Goal: Contribute content

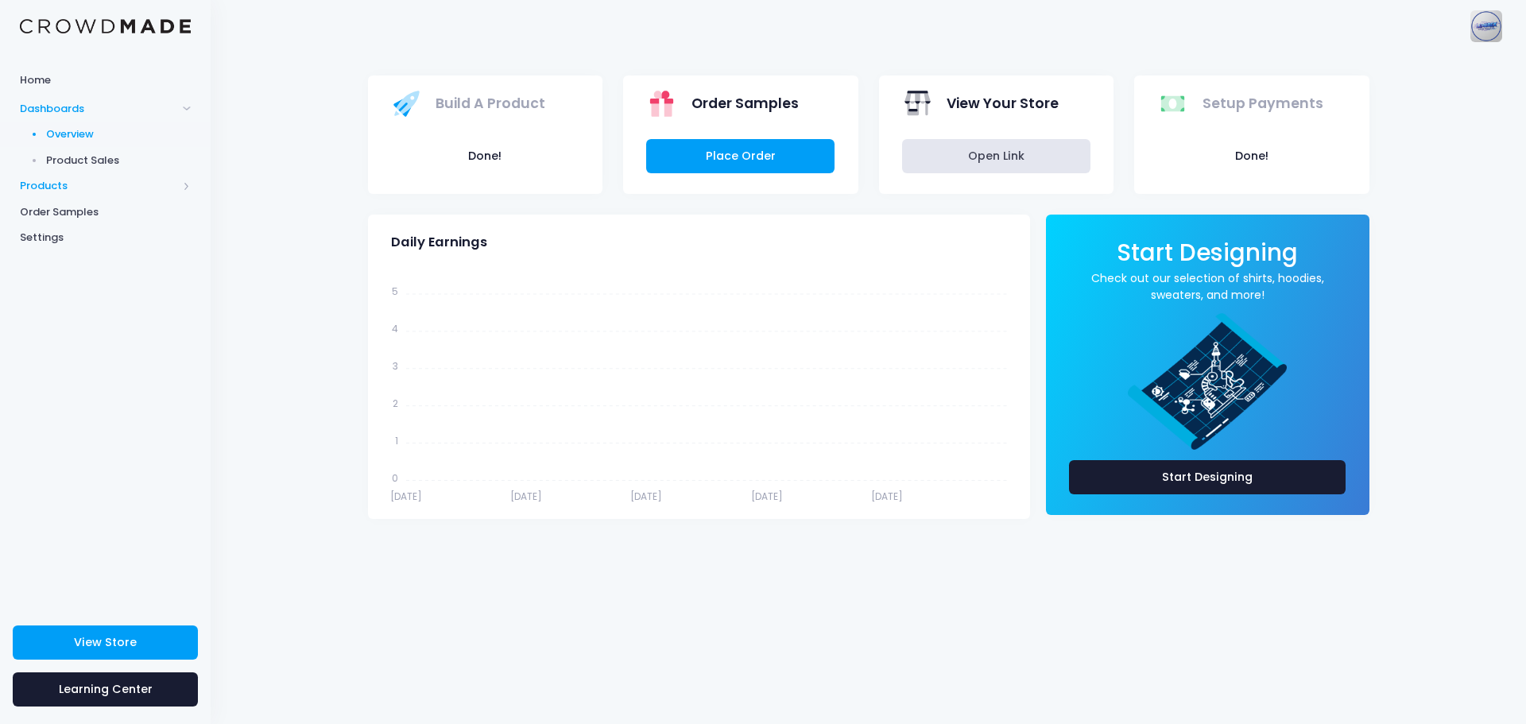
click at [72, 192] on span "Products" at bounding box center [98, 186] width 157 height 16
click at [1110, 471] on link "Start Designing" at bounding box center [1207, 477] width 277 height 34
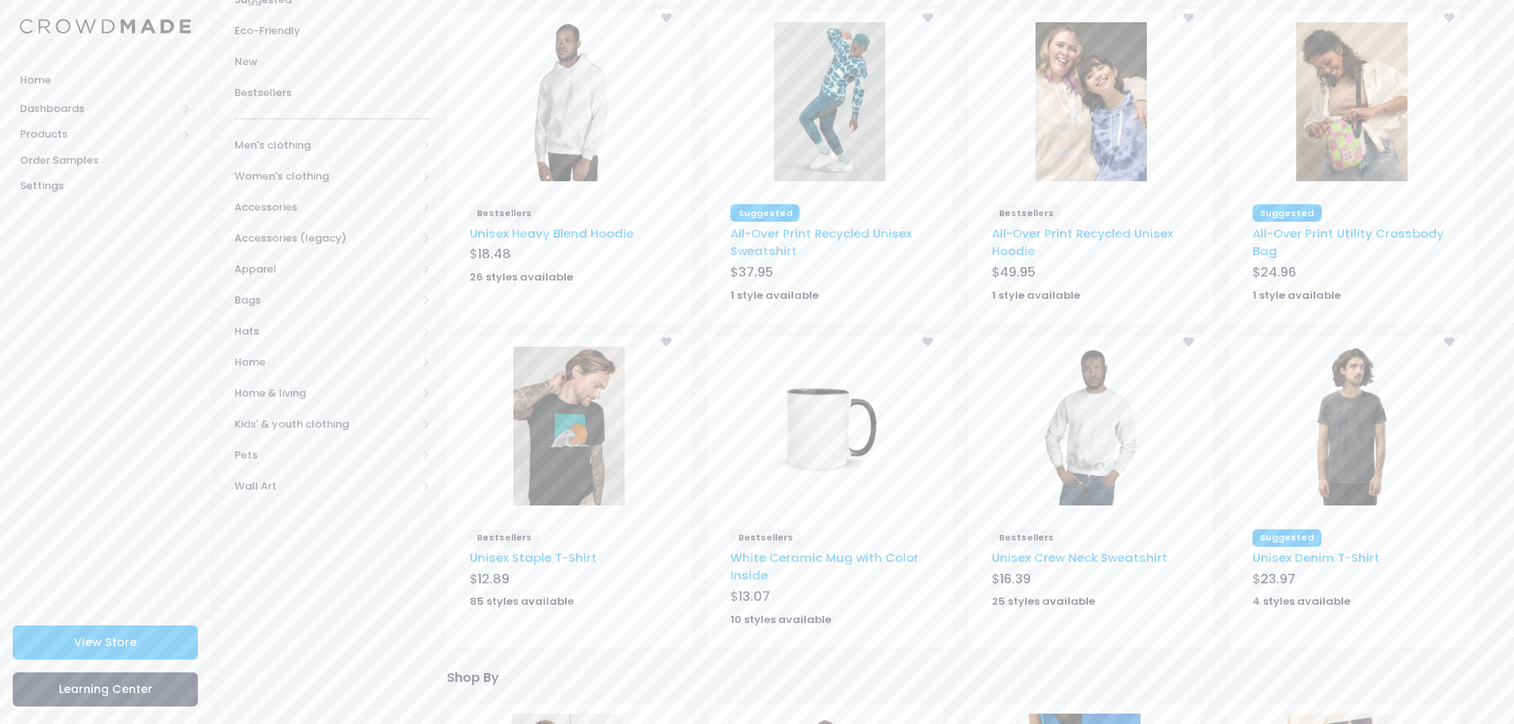
scroll to position [179, 0]
click at [562, 463] on img at bounding box center [568, 425] width 111 height 159
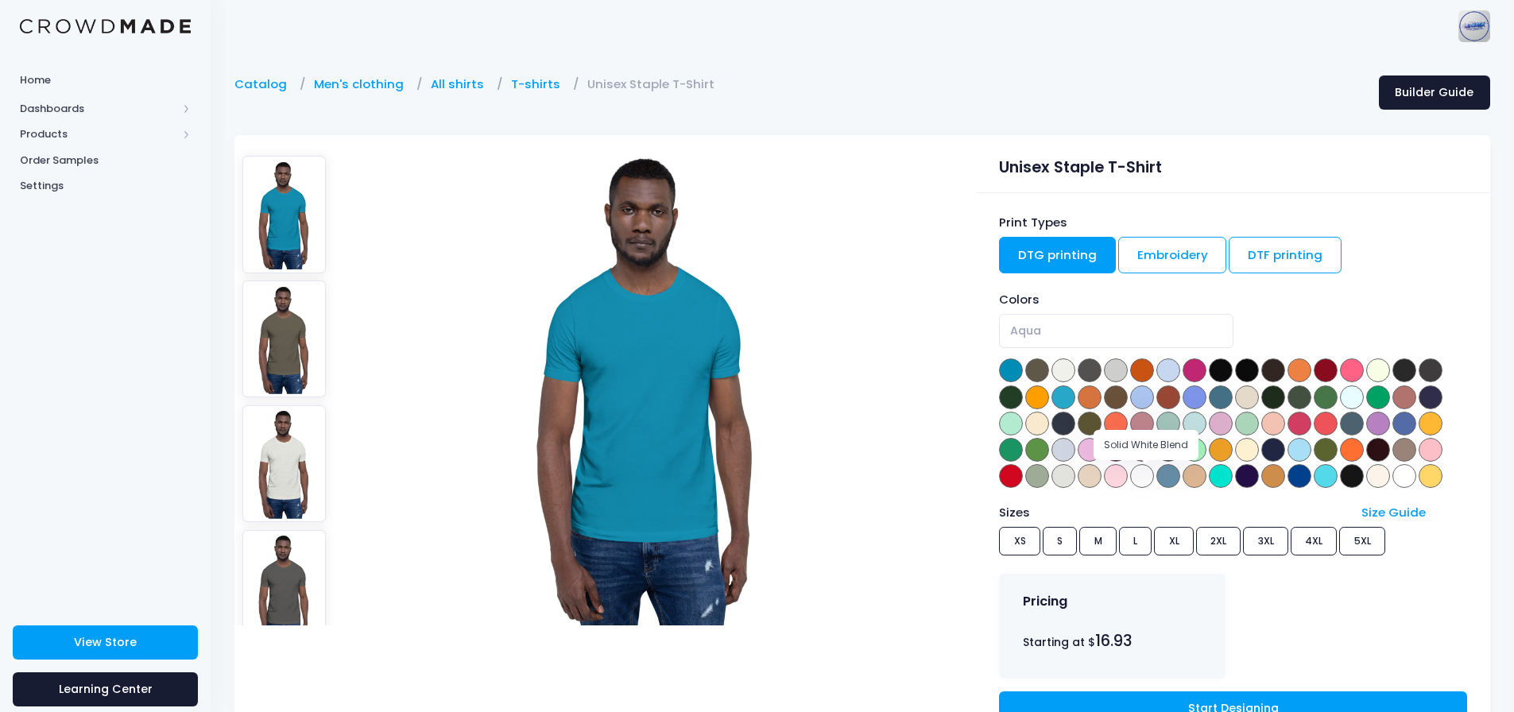
click at [1148, 477] on span at bounding box center [1142, 476] width 24 height 24
select select "Solid White Blend"
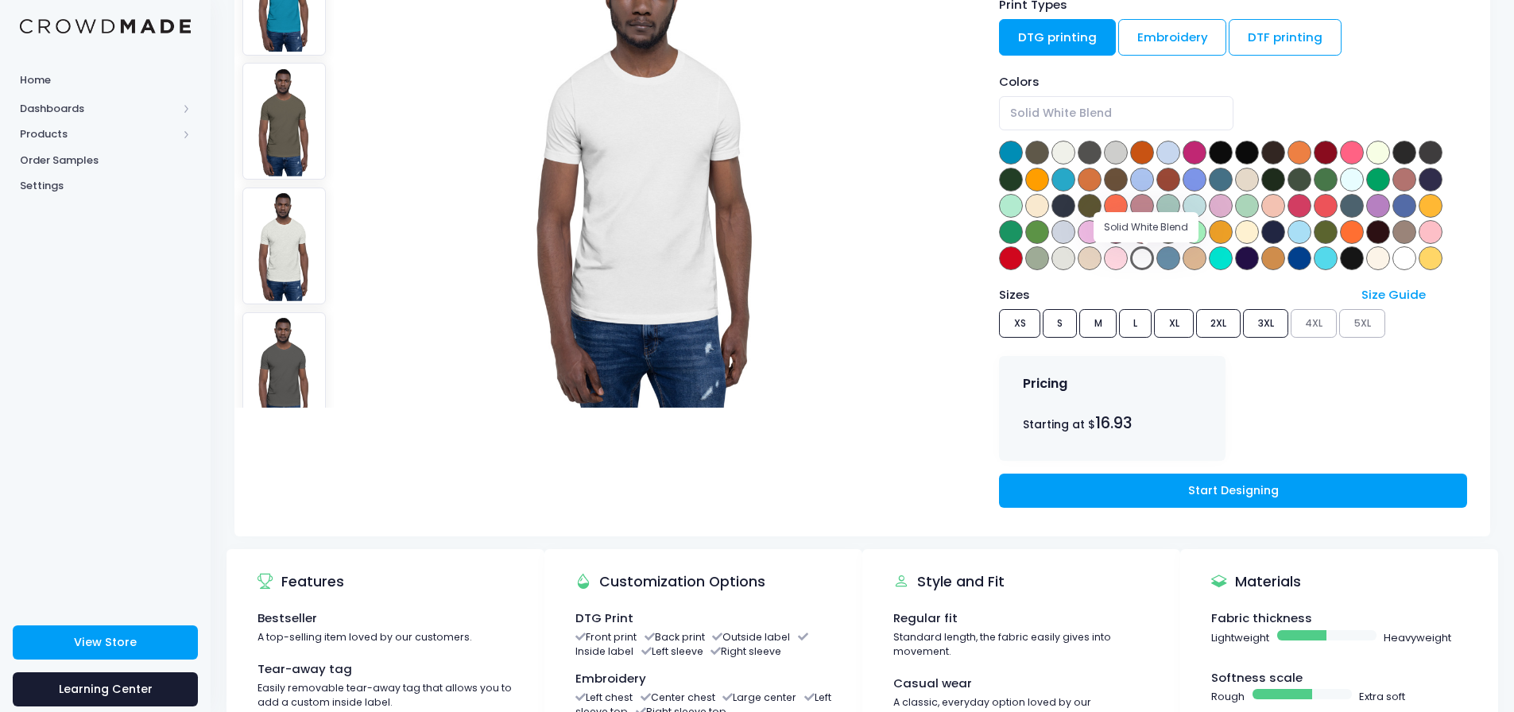
scroll to position [219, 0]
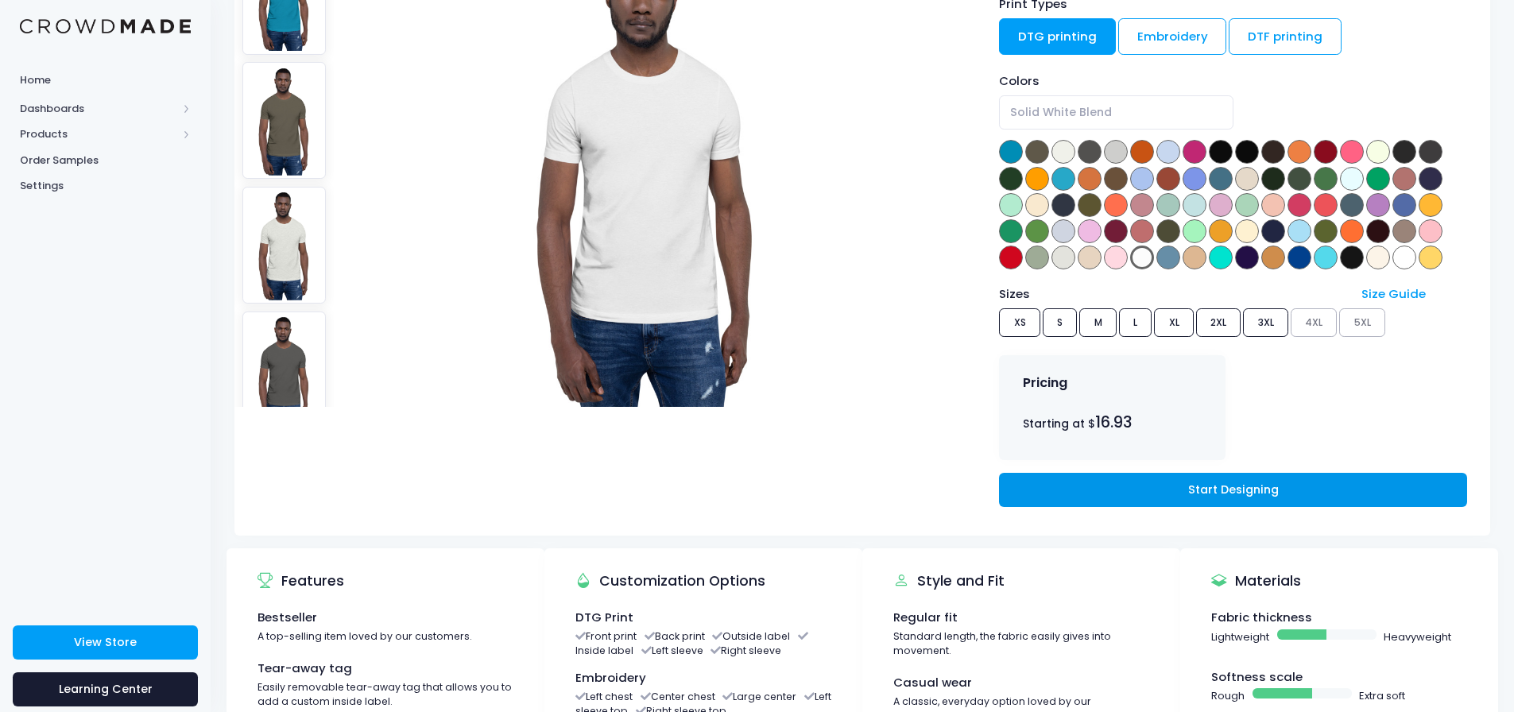
click at [1156, 487] on link "Start Designing" at bounding box center [1232, 490] width 467 height 34
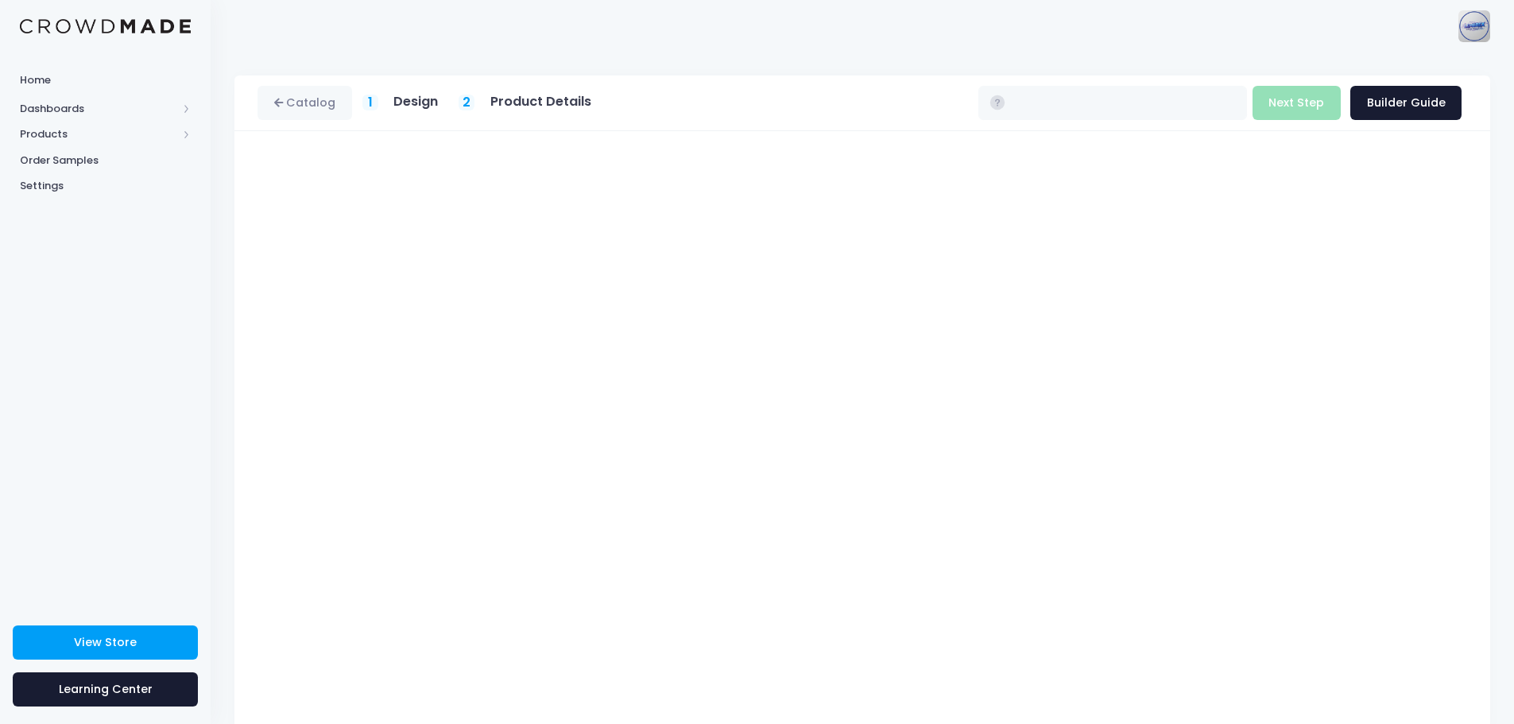
type input "$16.93 - $22.73"
